Goal: Check status: Check status

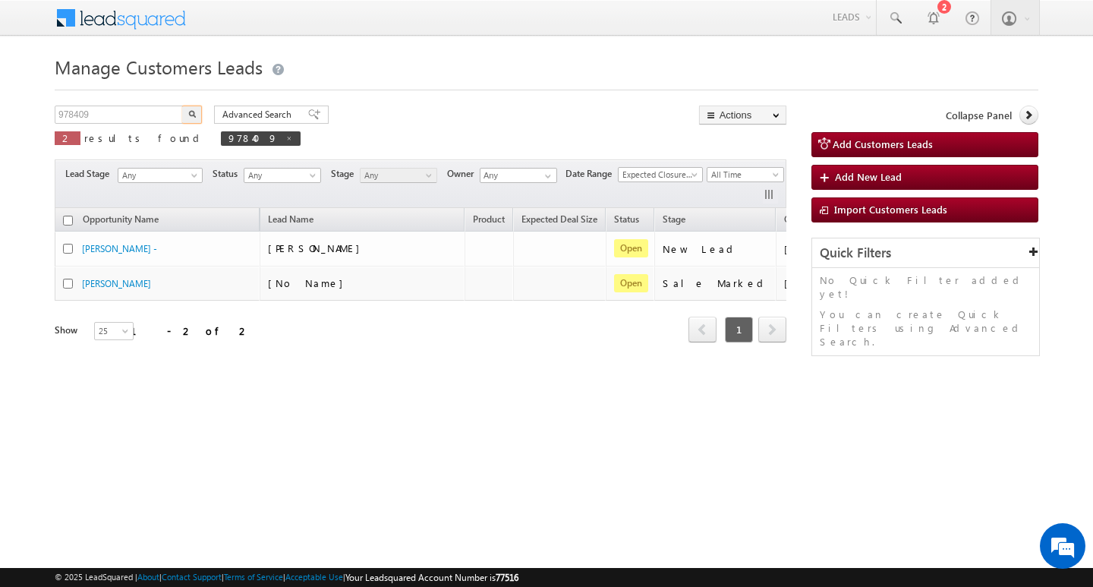
click at [116, 113] on input "978409" at bounding box center [120, 115] width 130 height 18
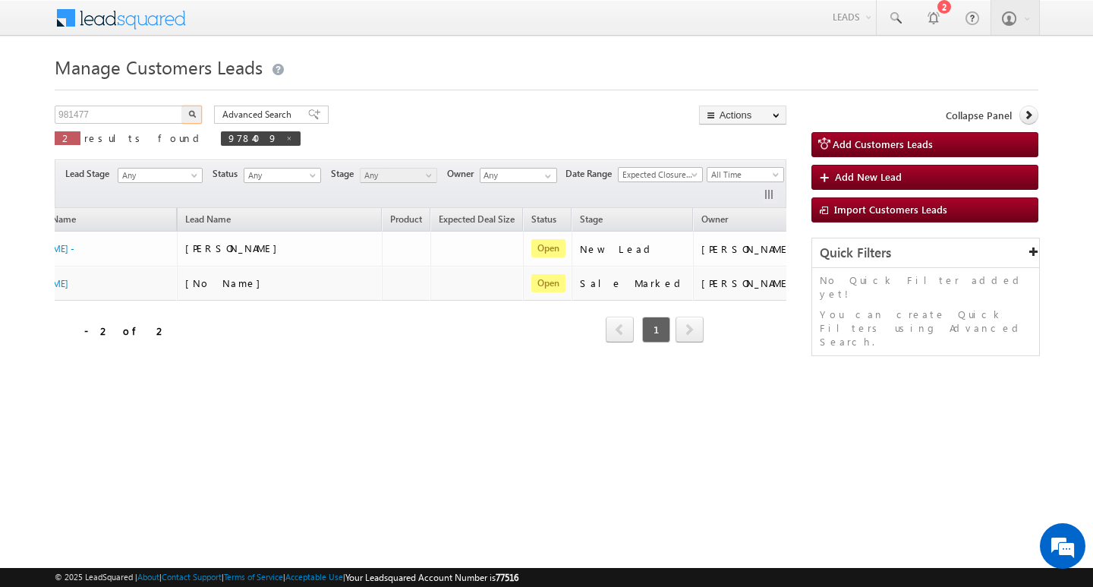
type input "981477"
click at [182, 106] on button "button" at bounding box center [192, 115] width 20 height 18
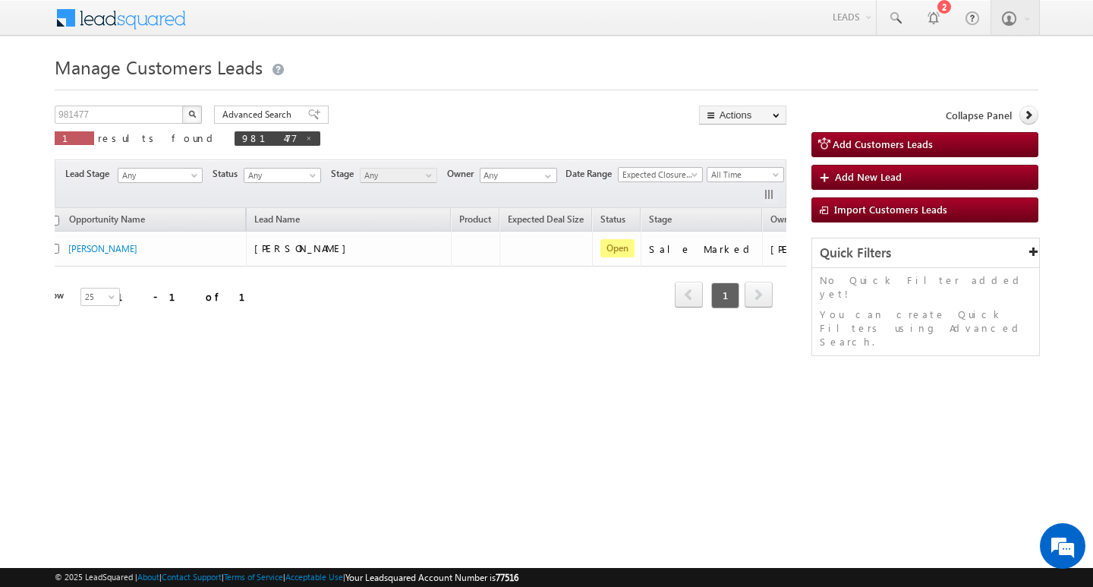
scroll to position [0, 0]
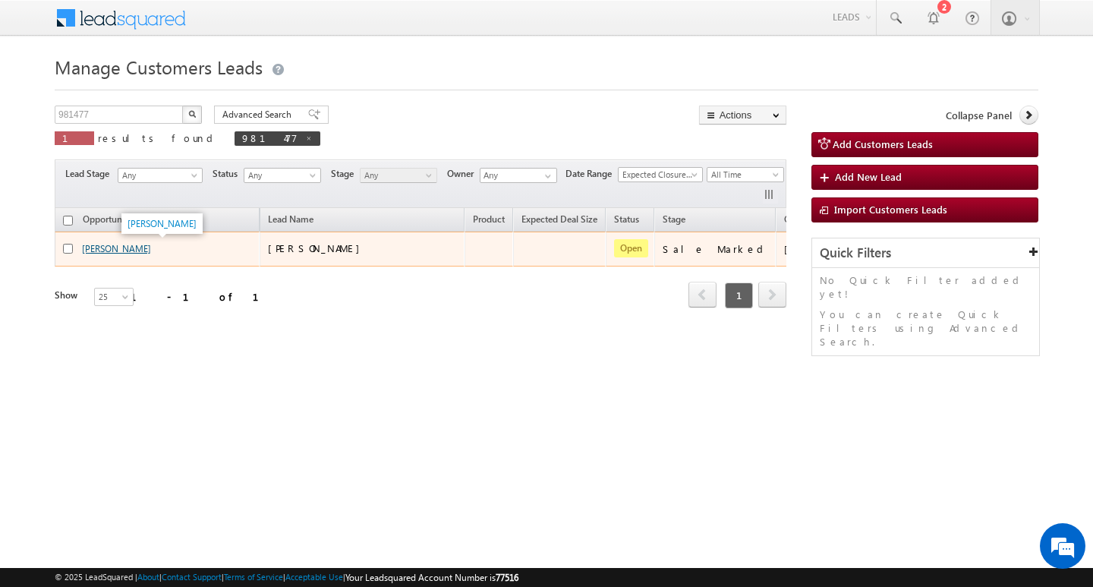
click at [105, 249] on link "[PERSON_NAME]" at bounding box center [116, 248] width 69 height 11
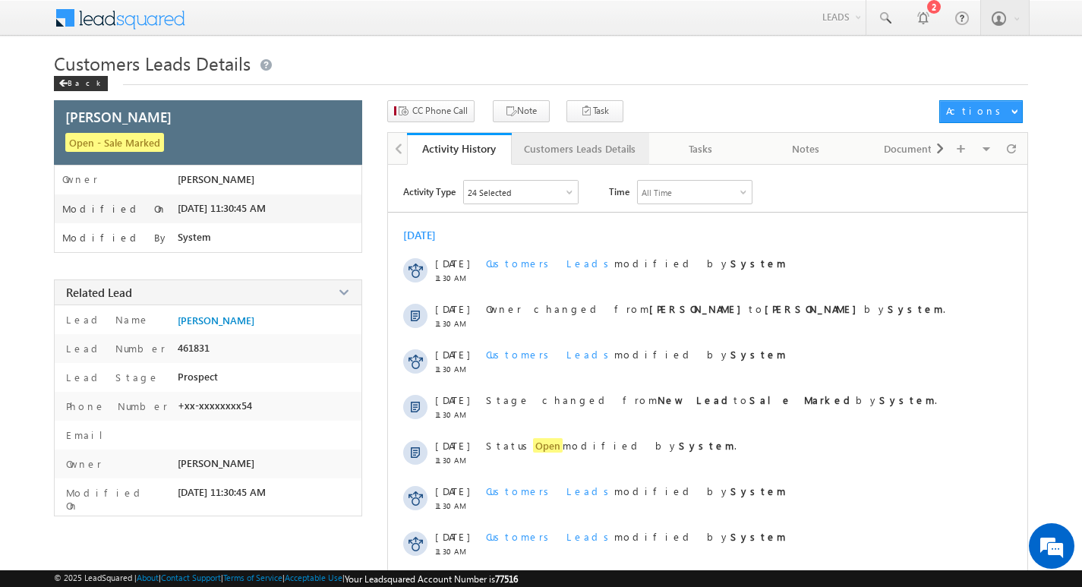
click at [578, 153] on div "Customers Leads Details" at bounding box center [580, 149] width 112 height 18
